Goal: Task Accomplishment & Management: Manage account settings

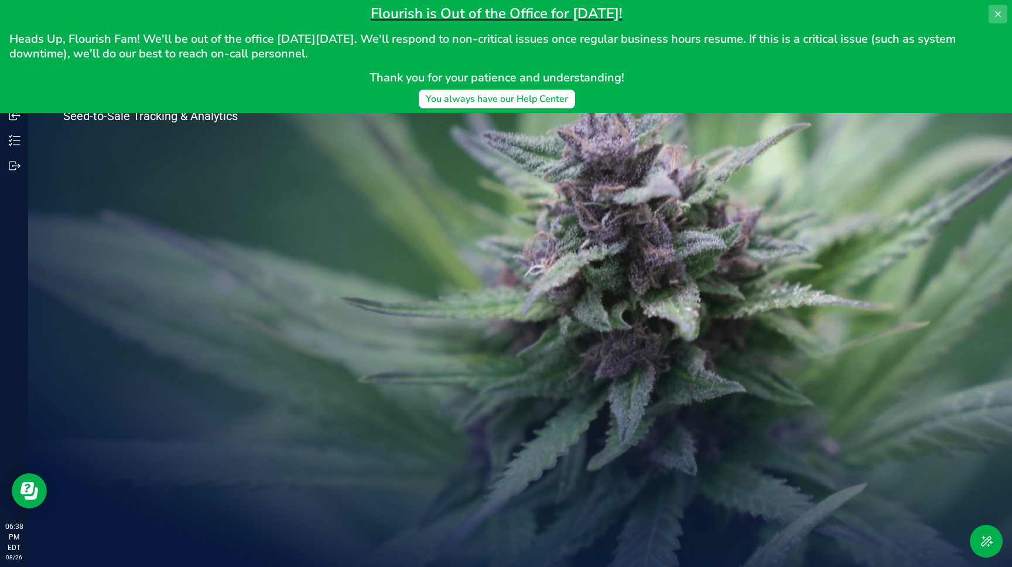
click at [1000, 15] on icon at bounding box center [998, 13] width 9 height 9
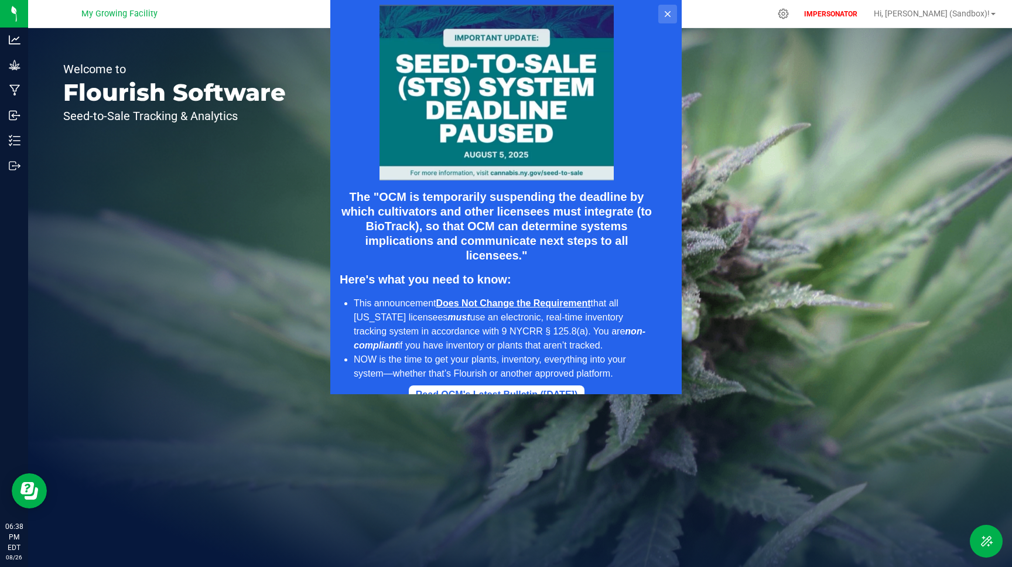
click at [673, 16] on button at bounding box center [667, 14] width 19 height 19
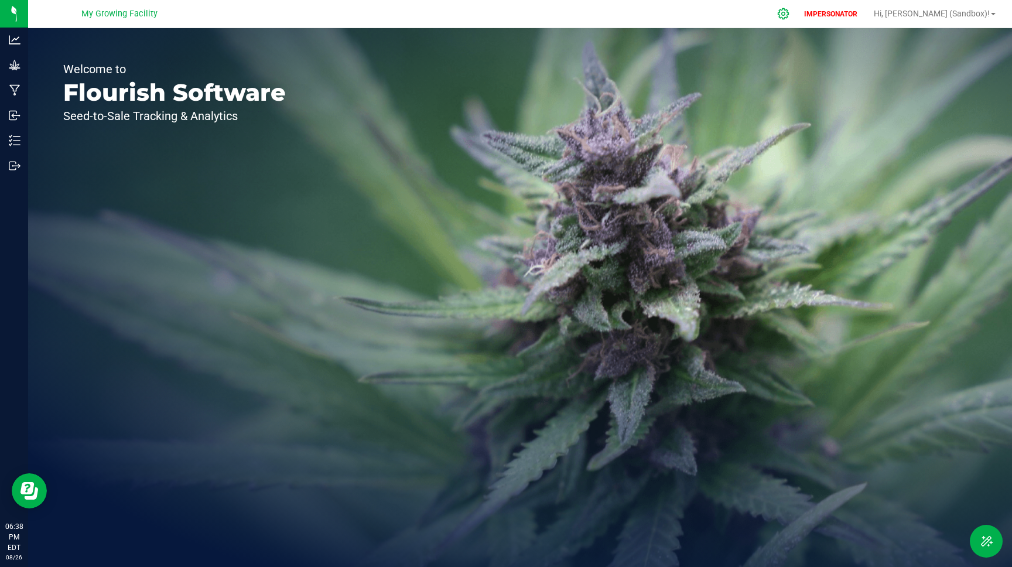
click at [790, 16] on icon at bounding box center [783, 14] width 12 height 12
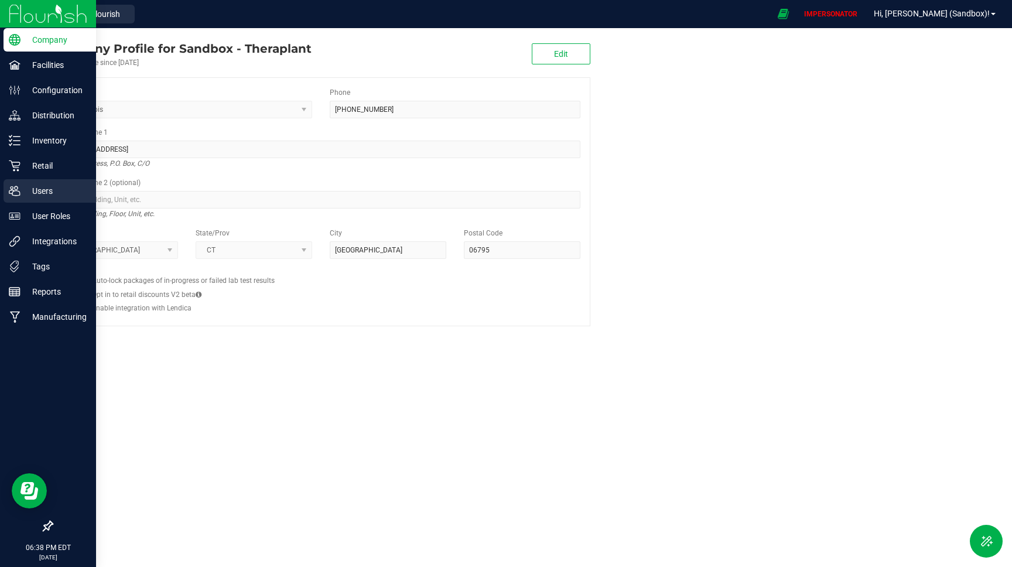
click at [53, 194] on p "Users" at bounding box center [56, 191] width 70 height 14
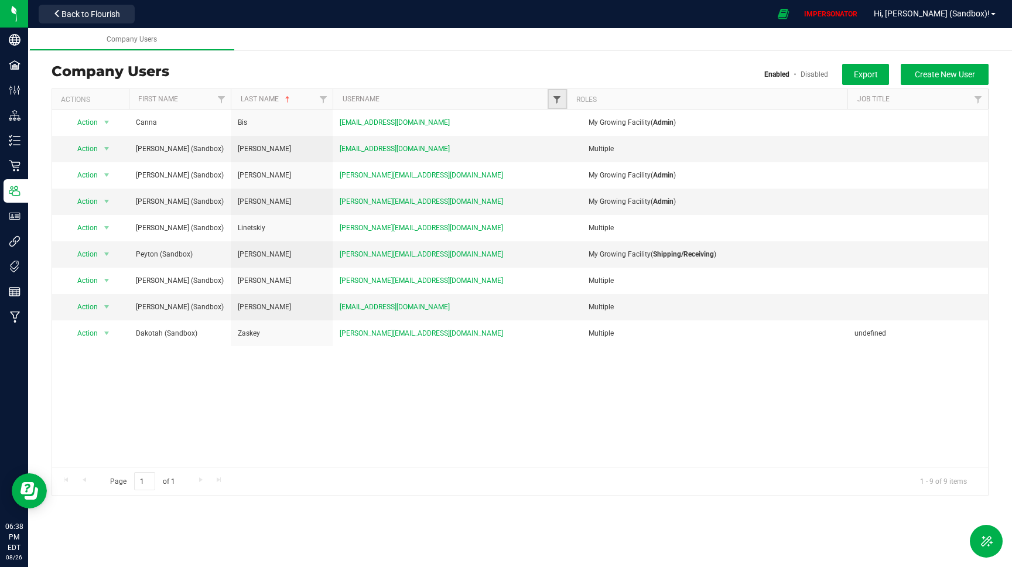
click at [557, 103] on span "Filter" at bounding box center [556, 99] width 9 height 9
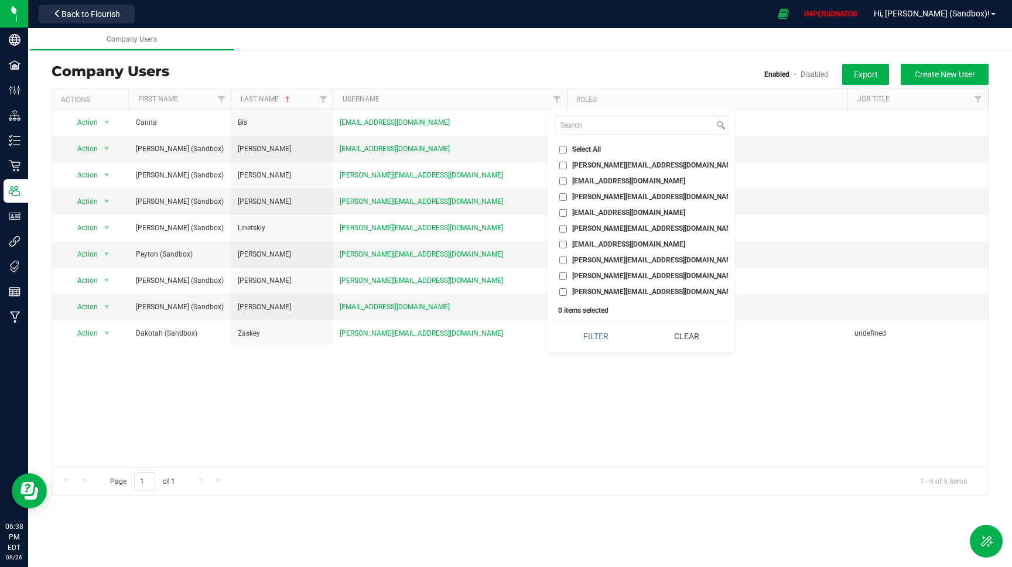
click at [565, 227] on input "j.comeau+sbx@theraplant.com" at bounding box center [563, 229] width 8 height 8
checkbox input "true"
click at [593, 337] on button "Filter" at bounding box center [596, 336] width 83 height 26
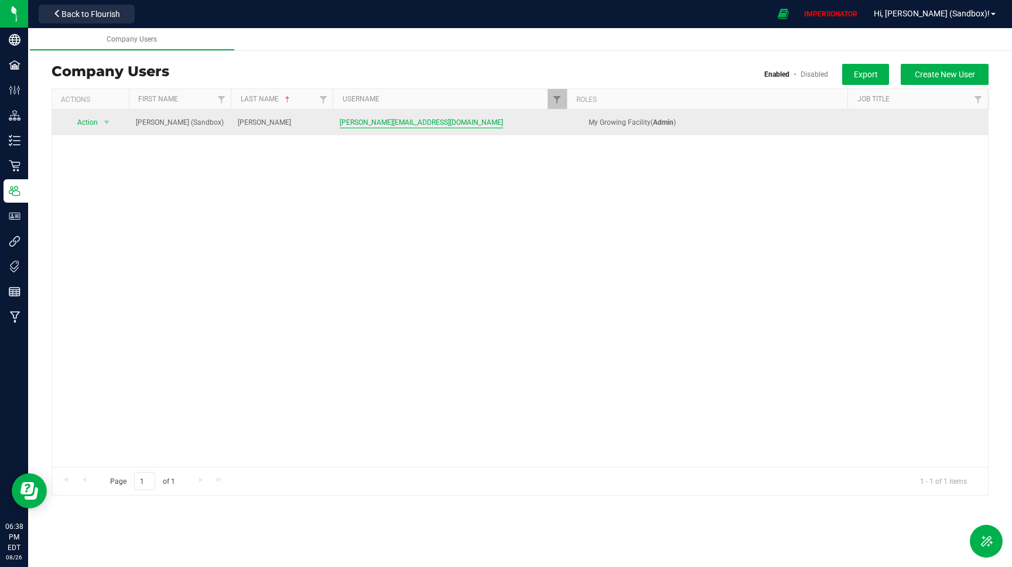
click at [403, 118] on span "j.comeau+sbx@theraplant.com" at bounding box center [421, 122] width 163 height 11
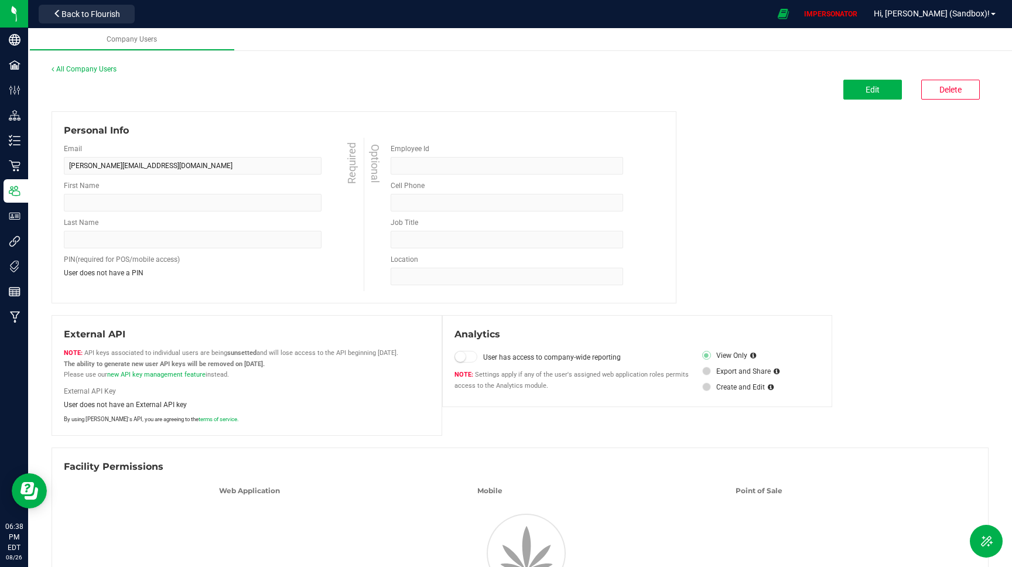
type input "Jacob (Sandbox)"
type input "Comeau"
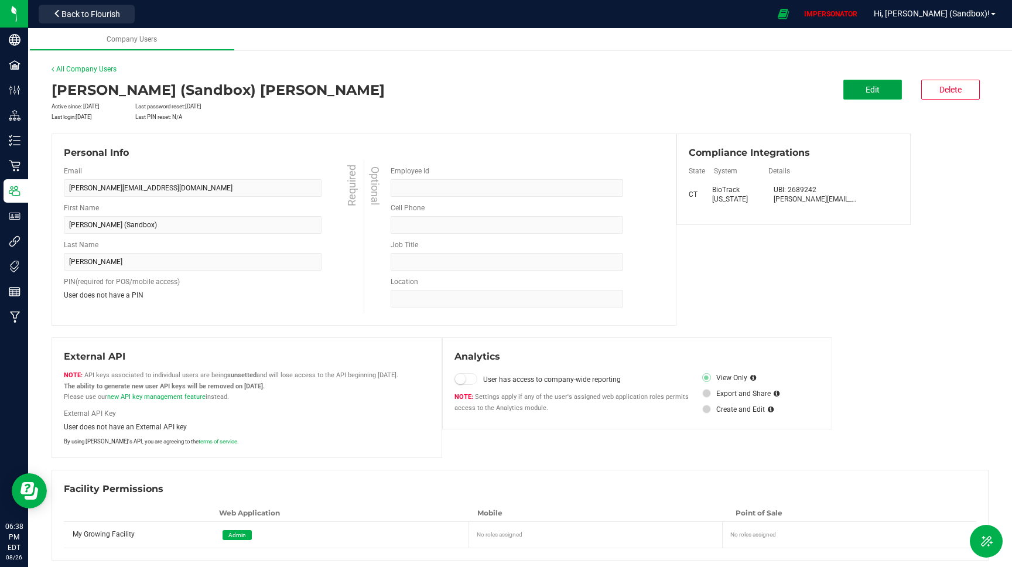
click at [868, 91] on span "Edit" at bounding box center [873, 89] width 14 height 9
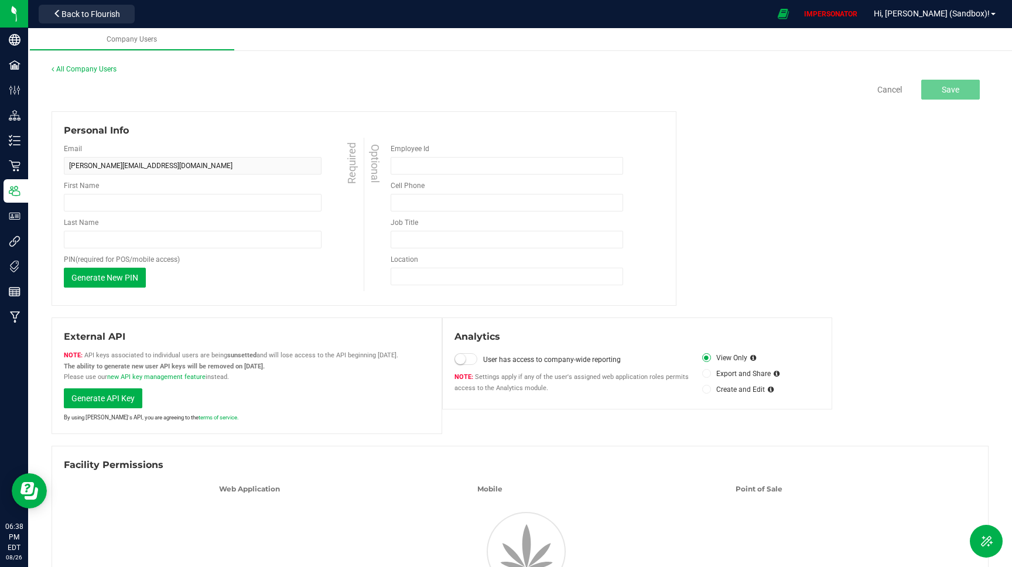
type input "Jacob (Sandbox)"
type input "Comeau"
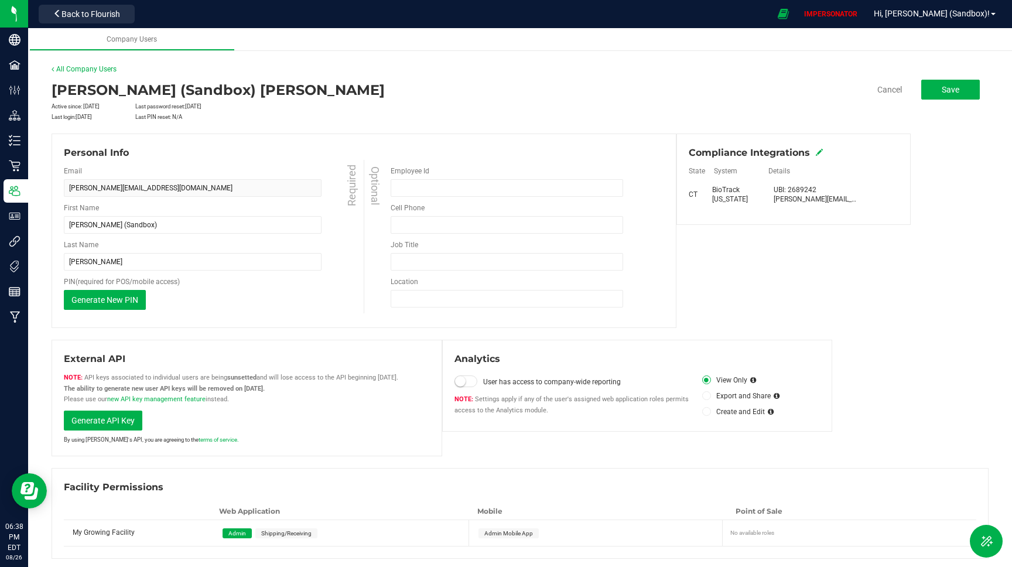
click at [819, 153] on icon at bounding box center [819, 152] width 7 height 7
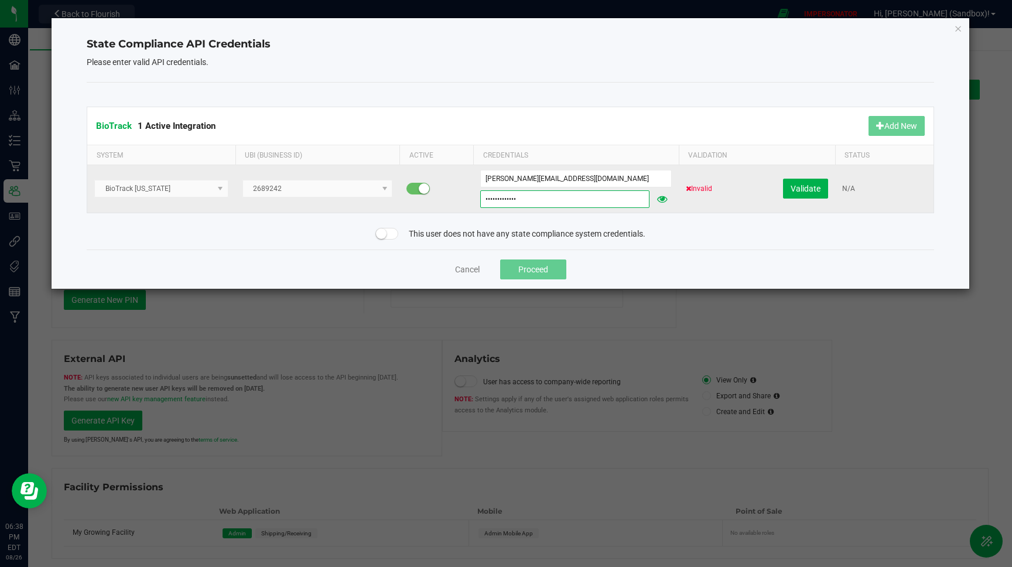
click at [557, 199] on input "Theraplant23!" at bounding box center [564, 199] width 169 height 18
click at [702, 193] on button "Validate" at bounding box center [708, 189] width 45 height 20
click at [666, 199] on icon at bounding box center [662, 199] width 11 height 8
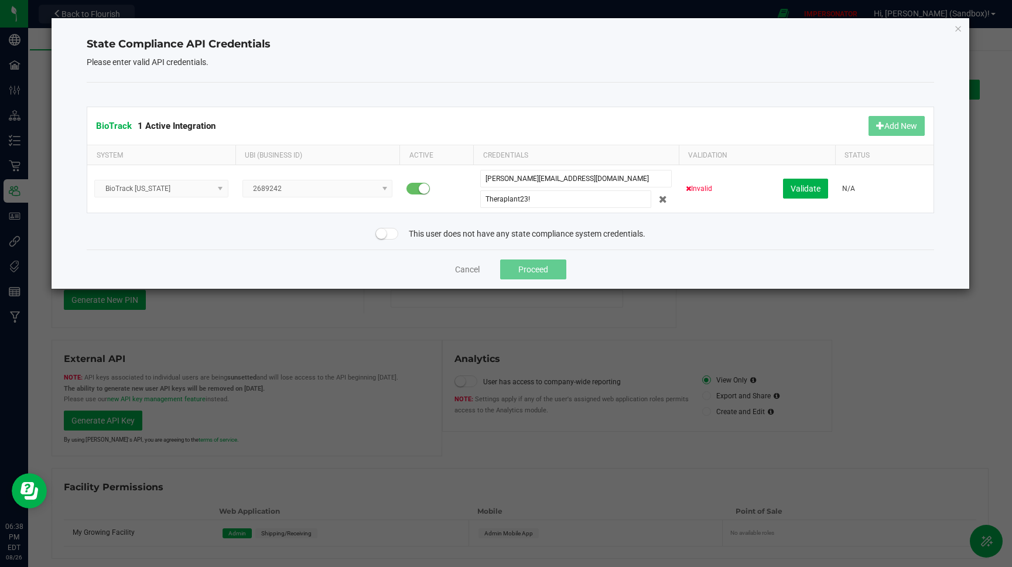
click at [697, 224] on div "BioTrack 1 Active Integration Add New System UBI (Business ID) Active Credentia…" at bounding box center [511, 166] width 848 height 167
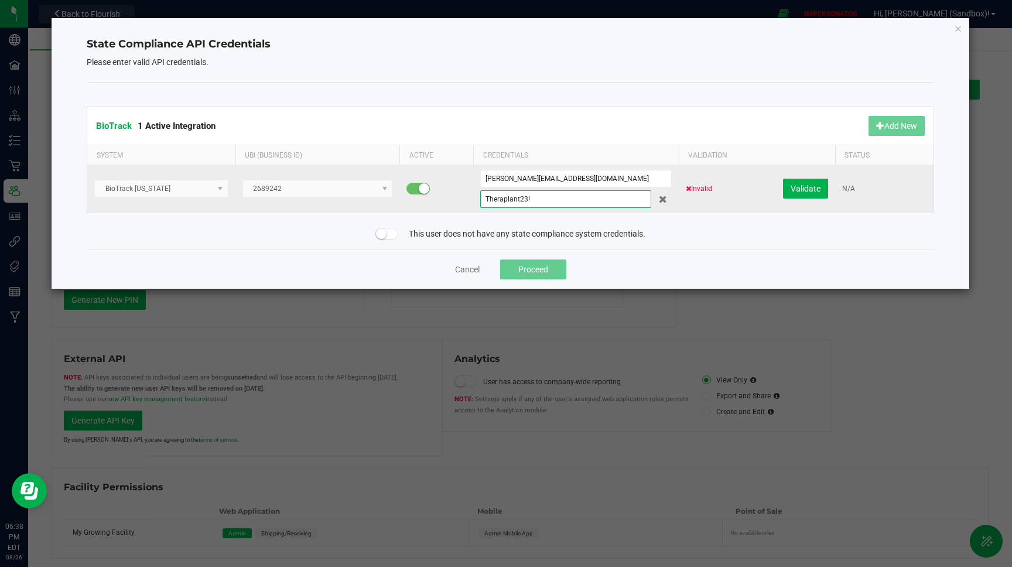
click at [517, 201] on input "Theraplant23!" at bounding box center [565, 199] width 171 height 18
click at [503, 177] on input "j.comeau@theraplant.com" at bounding box center [576, 179] width 192 height 18
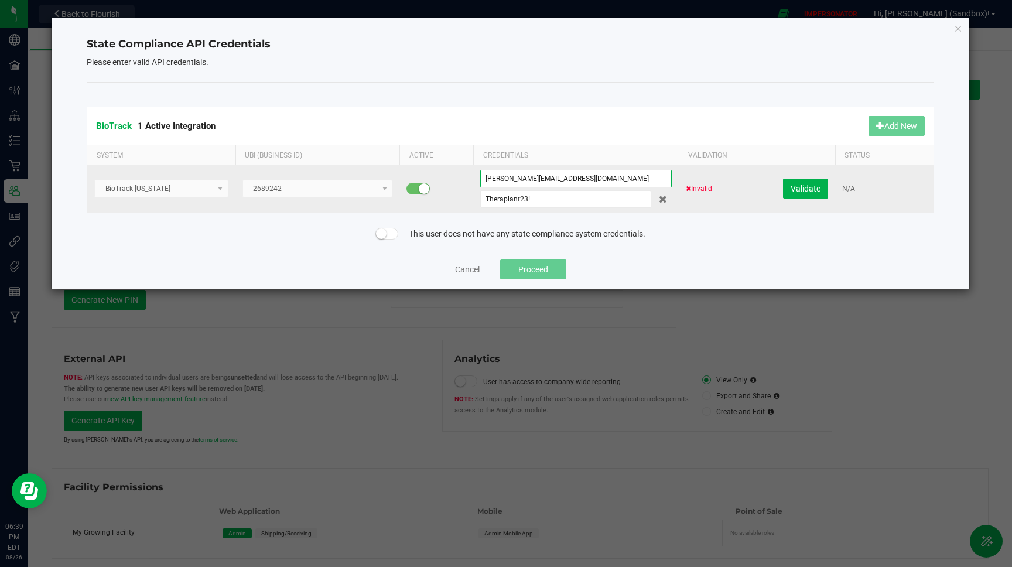
click at [503, 177] on input "j.comeau@theraplant.com" at bounding box center [576, 179] width 192 height 18
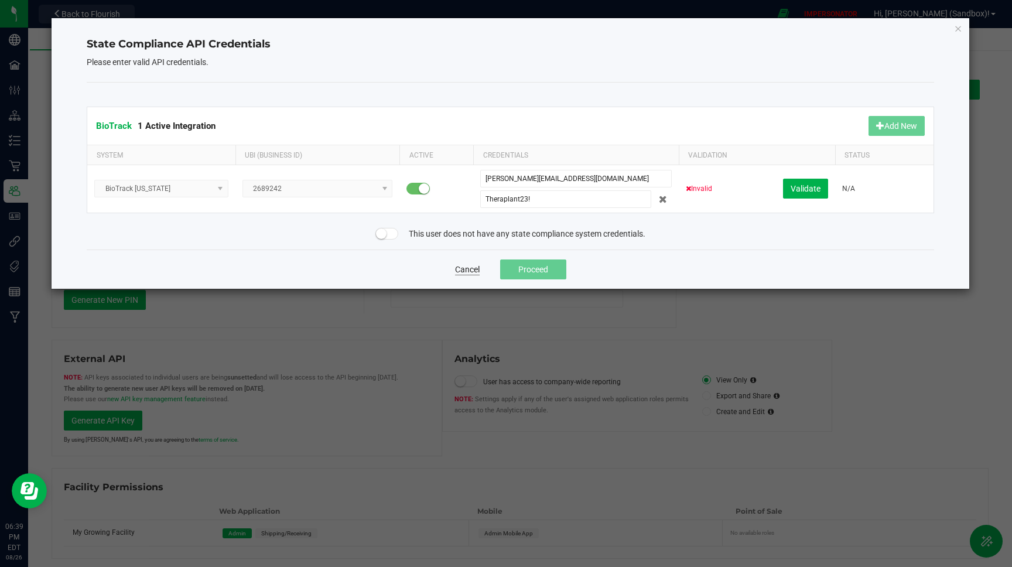
click at [465, 271] on button "Cancel" at bounding box center [467, 270] width 25 height 12
